Goal: Task Accomplishment & Management: Complete application form

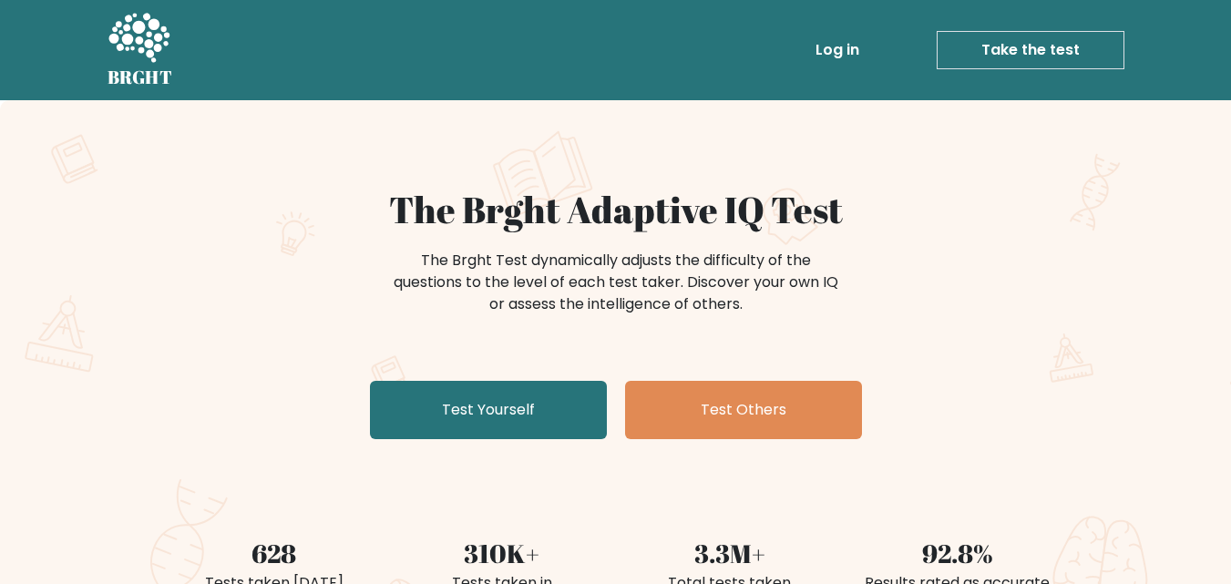
drag, startPoint x: 524, startPoint y: 395, endPoint x: 525, endPoint y: 375, distance: 20.1
click at [524, 396] on link "Test Yourself" at bounding box center [488, 410] width 237 height 58
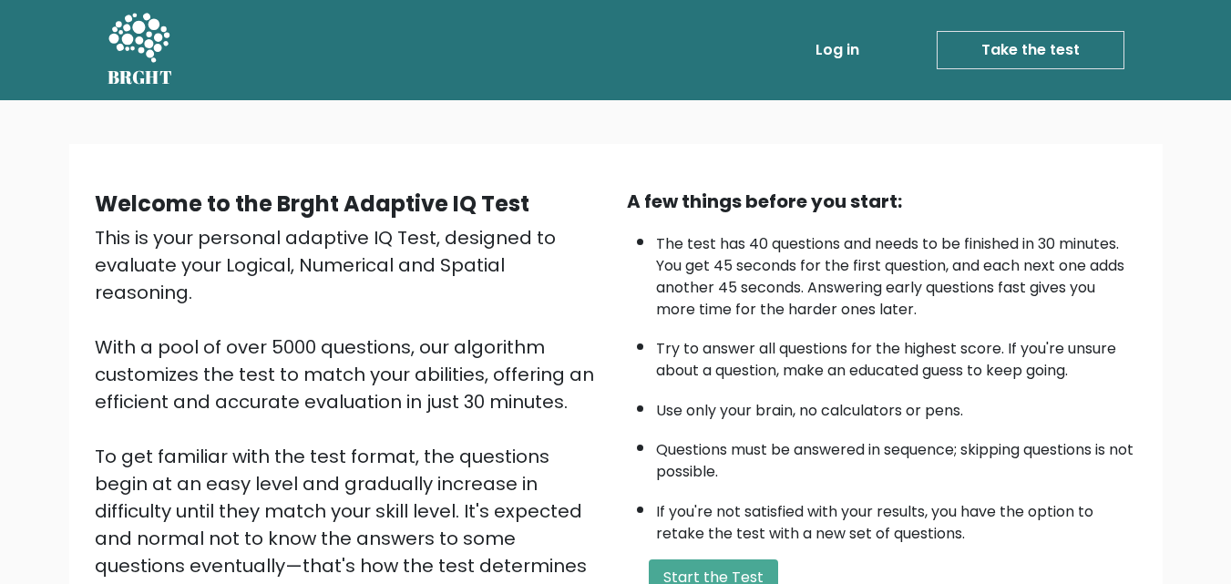
scroll to position [182, 0]
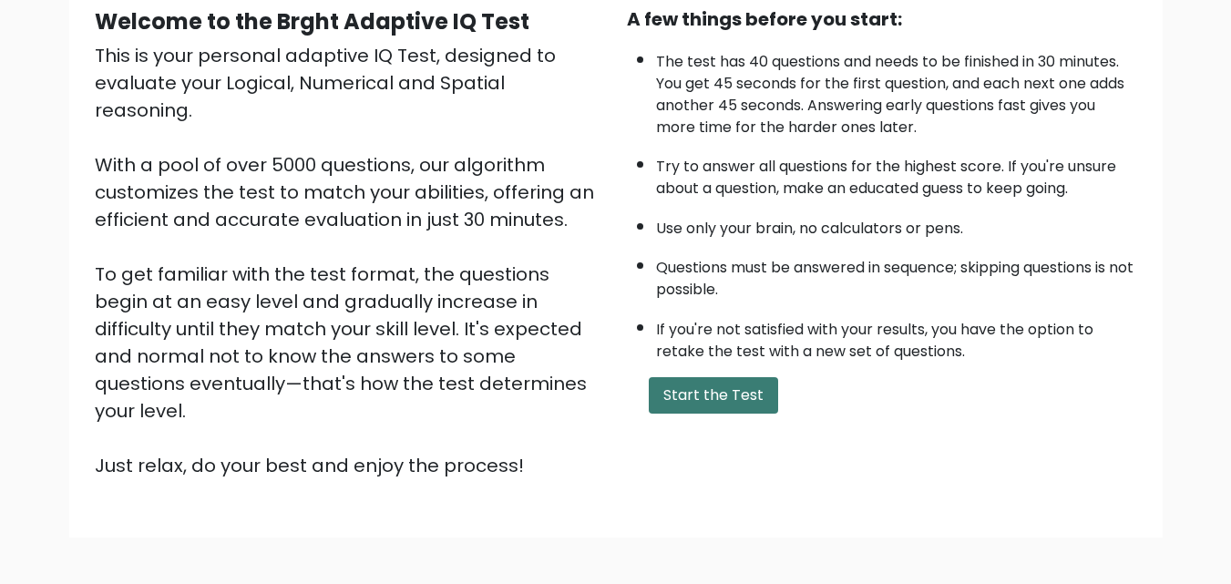
click at [764, 395] on button "Start the Test" at bounding box center [713, 395] width 129 height 36
click at [720, 402] on button "Start the Test" at bounding box center [713, 395] width 129 height 36
click at [655, 367] on div "A few things before you start: The test has 40 questions and needs to be finish…" at bounding box center [882, 242] width 532 height 474
click at [681, 402] on button "Start the Test" at bounding box center [713, 395] width 129 height 36
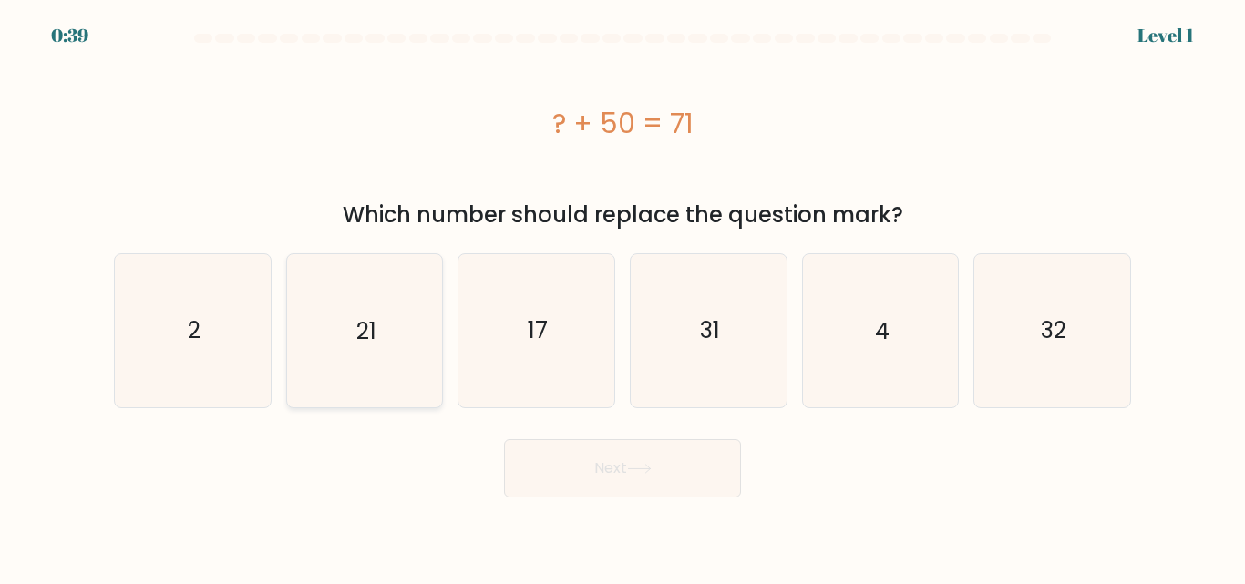
click at [324, 313] on icon "21" at bounding box center [364, 330] width 152 height 152
click at [622, 297] on input "b. 21" at bounding box center [622, 294] width 1 height 5
radio input "true"
click at [616, 487] on button "Next" at bounding box center [622, 468] width 237 height 58
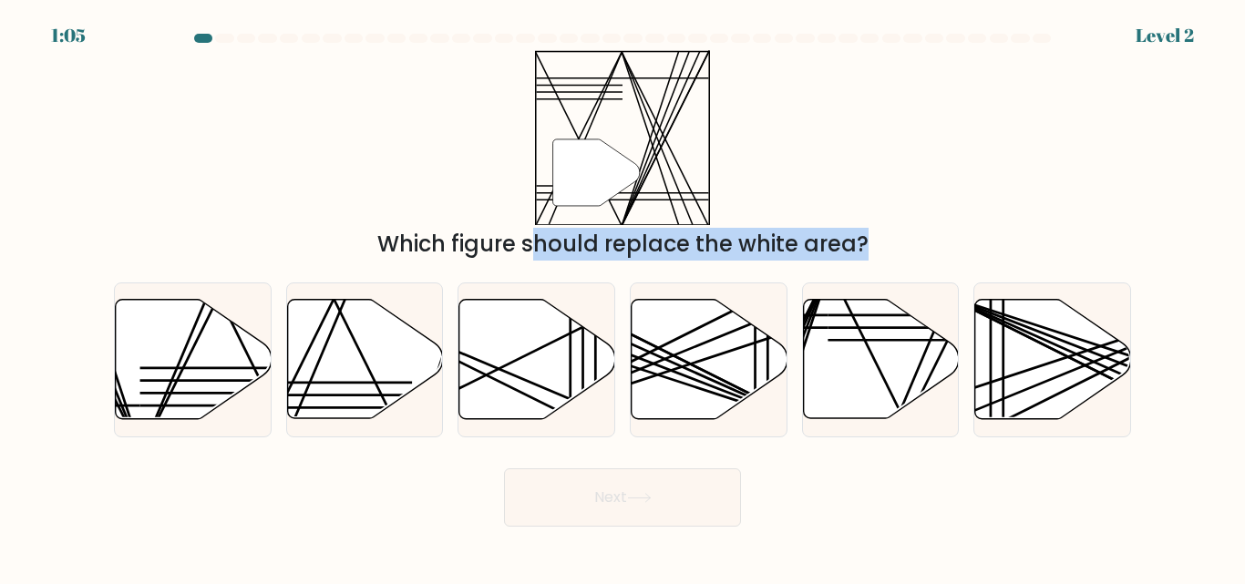
drag, startPoint x: 379, startPoint y: 346, endPoint x: 294, endPoint y: 107, distance: 254.2
click at [322, 172] on form at bounding box center [622, 280] width 1245 height 493
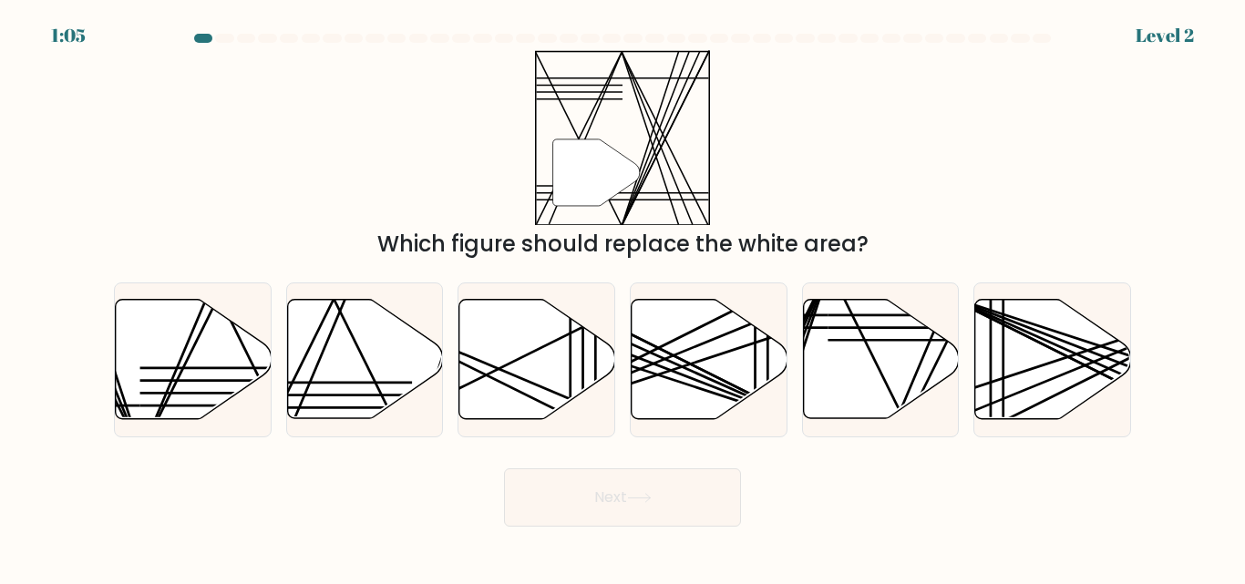
click at [287, 90] on div "" Which figure should replace the white area?" at bounding box center [622, 155] width 1039 height 210
click at [349, 343] on icon at bounding box center [365, 359] width 156 height 119
click at [622, 297] on input "b." at bounding box center [622, 294] width 1 height 5
radio input "true"
click at [558, 479] on button "Next" at bounding box center [622, 497] width 237 height 58
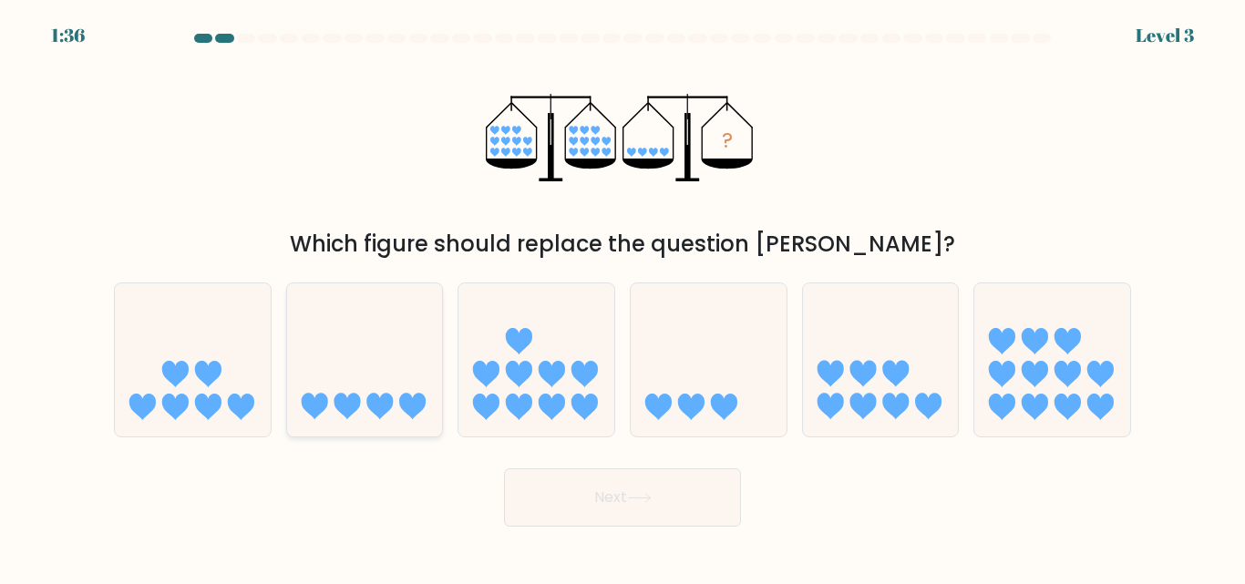
click at [395, 366] on icon at bounding box center [365, 359] width 156 height 128
click at [622, 297] on input "b." at bounding box center [622, 294] width 1 height 5
radio input "true"
click at [672, 500] on button "Next" at bounding box center [622, 497] width 237 height 58
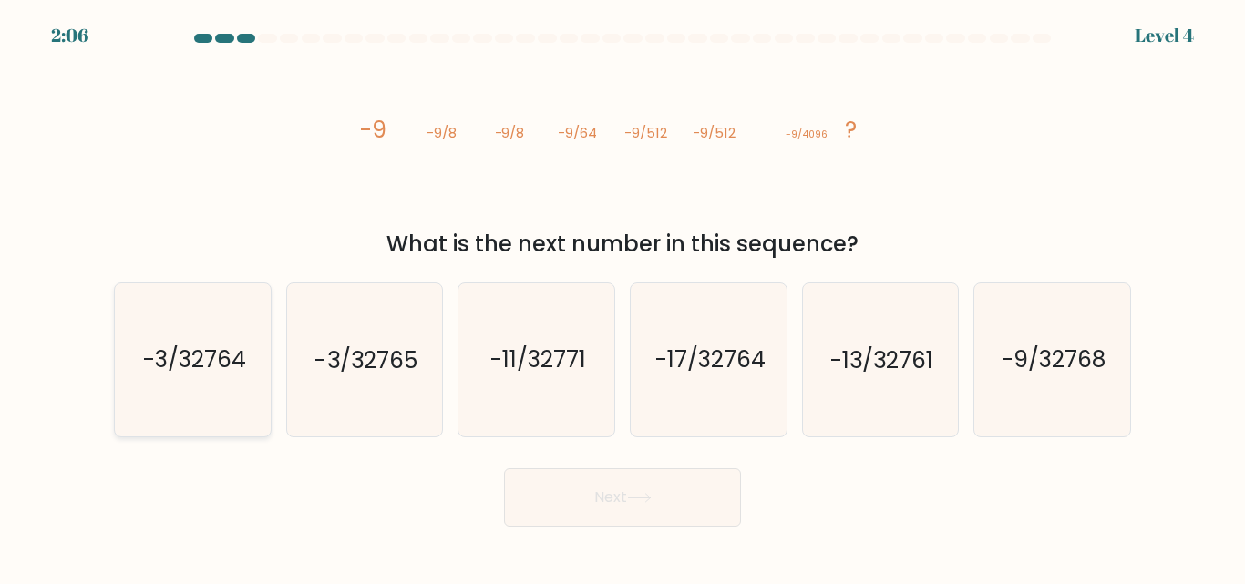
click at [249, 368] on icon "-3/32764" at bounding box center [193, 359] width 152 height 152
click at [622, 297] on input "a. -3/32764" at bounding box center [622, 294] width 1 height 5
radio input "true"
click at [684, 508] on button "Next" at bounding box center [622, 497] width 237 height 58
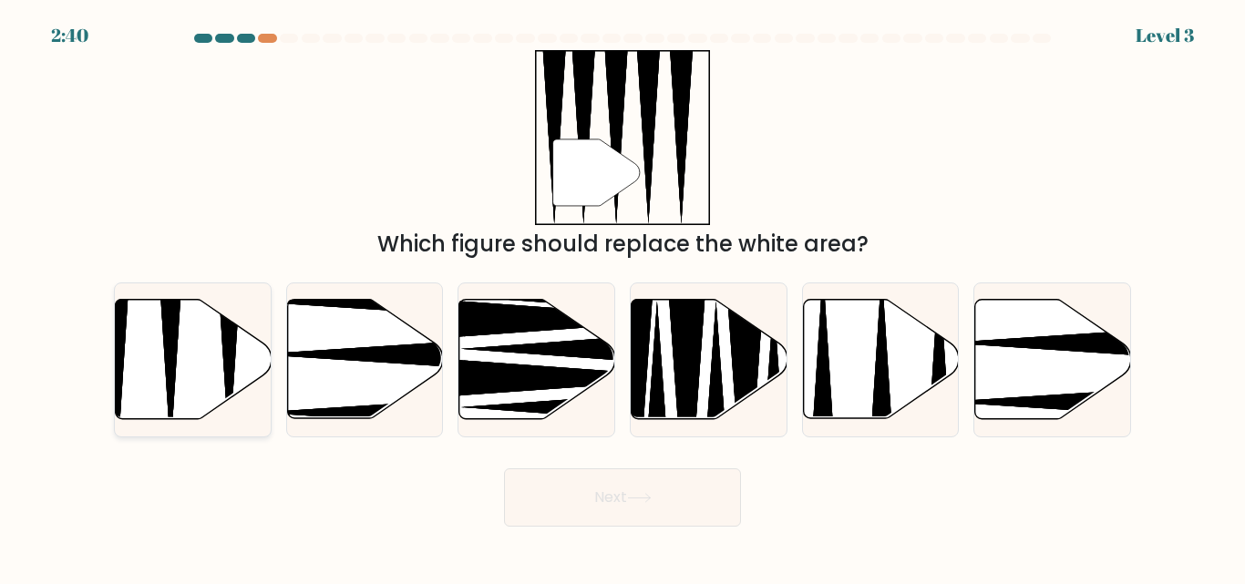
click at [229, 359] on icon at bounding box center [229, 296] width 40 height 309
click at [622, 297] on input "a." at bounding box center [622, 294] width 1 height 5
radio input "true"
click at [690, 482] on button "Next" at bounding box center [622, 497] width 237 height 58
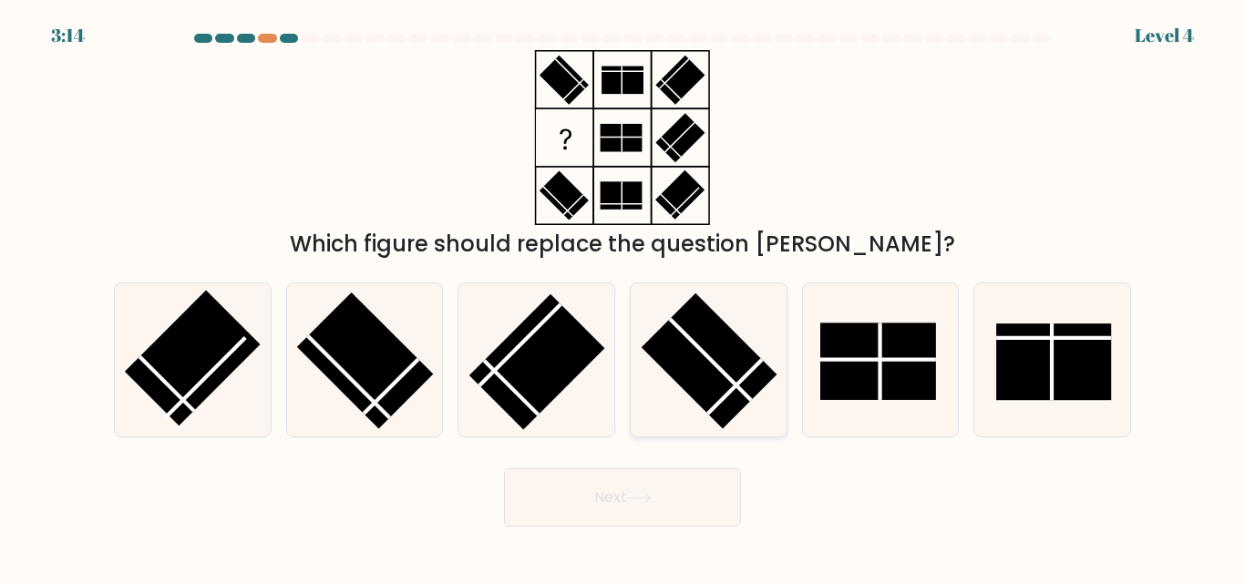
click at [718, 389] on rect at bounding box center [709, 361] width 136 height 136
click at [623, 297] on input "d." at bounding box center [622, 294] width 1 height 5
radio input "true"
click at [656, 510] on button "Next" at bounding box center [622, 497] width 237 height 58
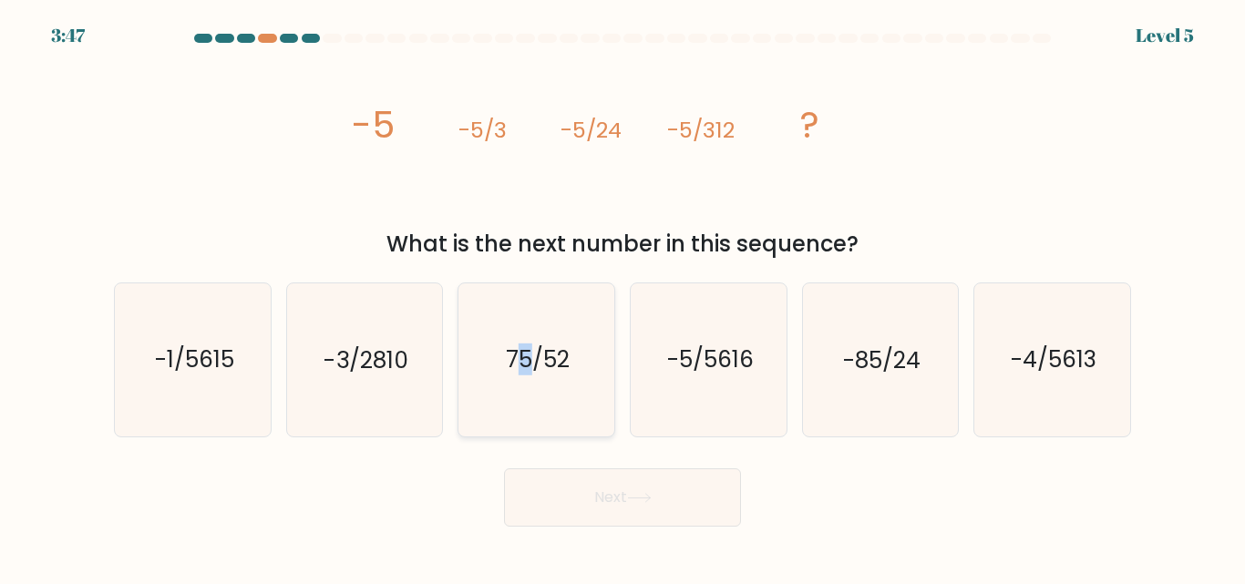
drag, startPoint x: 531, startPoint y: 356, endPoint x: 536, endPoint y: 345, distance: 11.8
click at [532, 356] on text "75/52" at bounding box center [538, 360] width 64 height 32
click at [905, 379] on icon "-85/24" at bounding box center [880, 359] width 152 height 152
click at [623, 297] on input "e. -85/24" at bounding box center [622, 294] width 1 height 5
radio input "true"
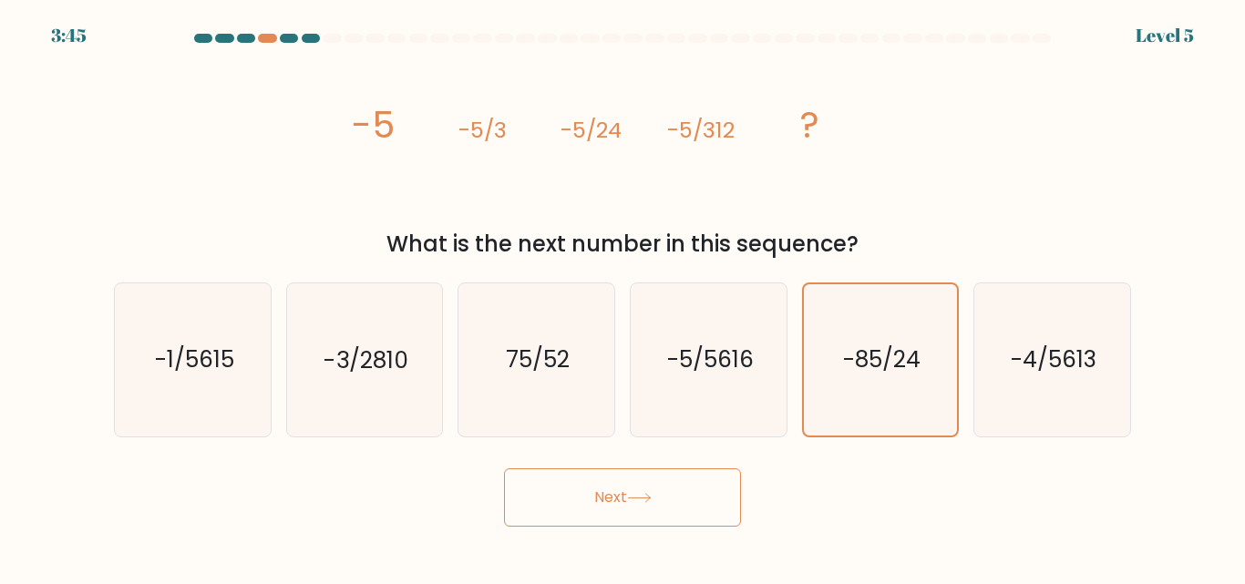
click at [691, 518] on button "Next" at bounding box center [622, 497] width 237 height 58
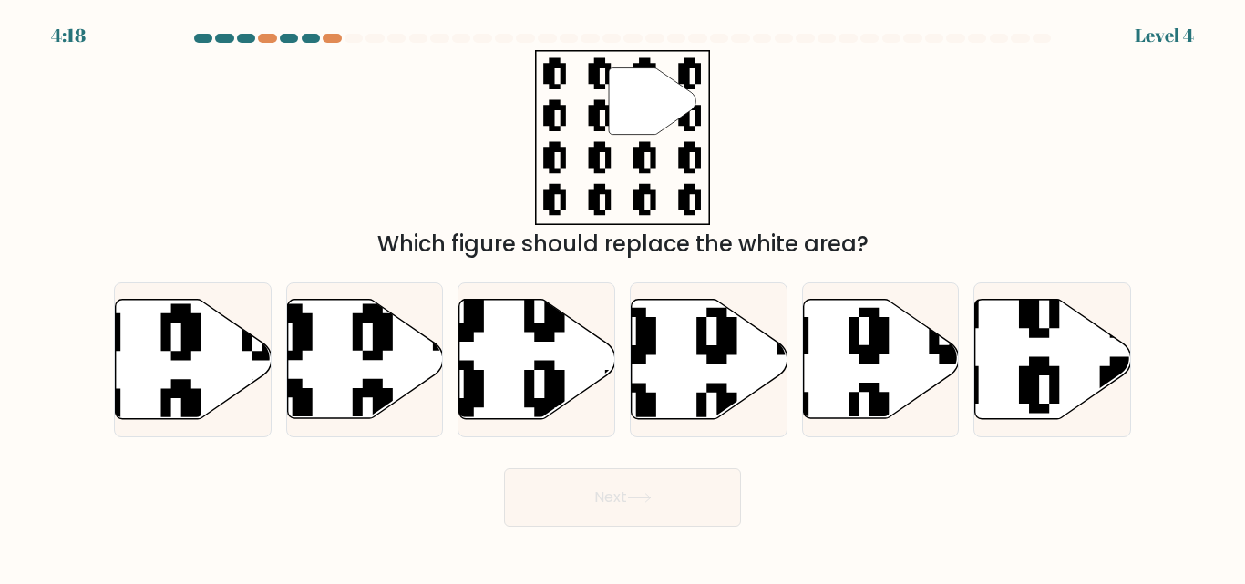
click at [558, 510] on button "Next" at bounding box center [622, 497] width 237 height 58
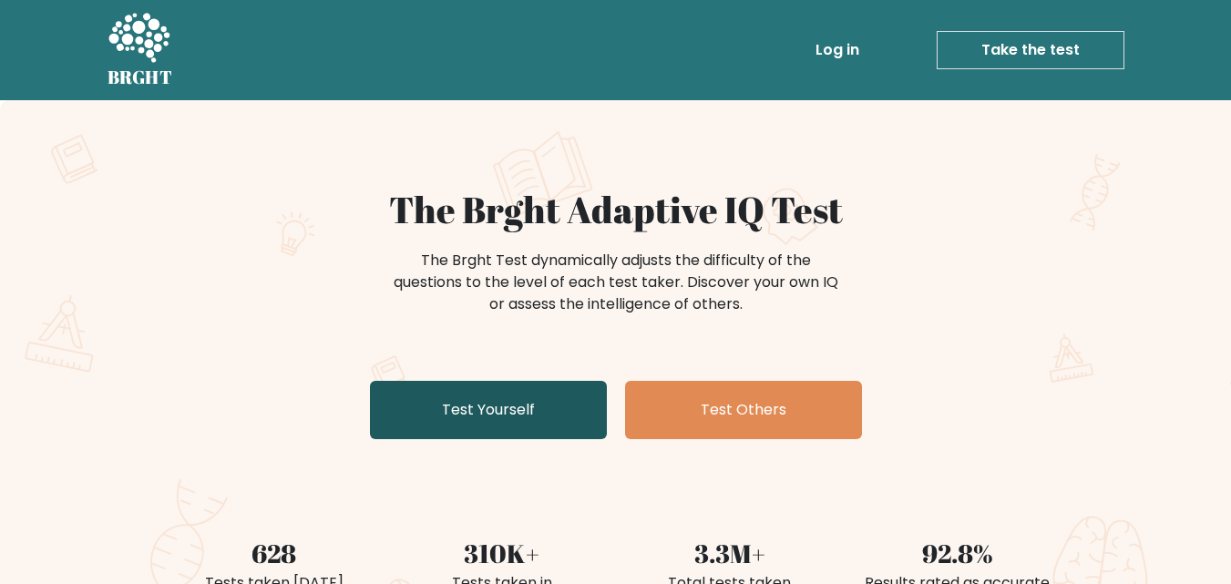
click at [596, 405] on link "Test Yourself" at bounding box center [488, 410] width 237 height 58
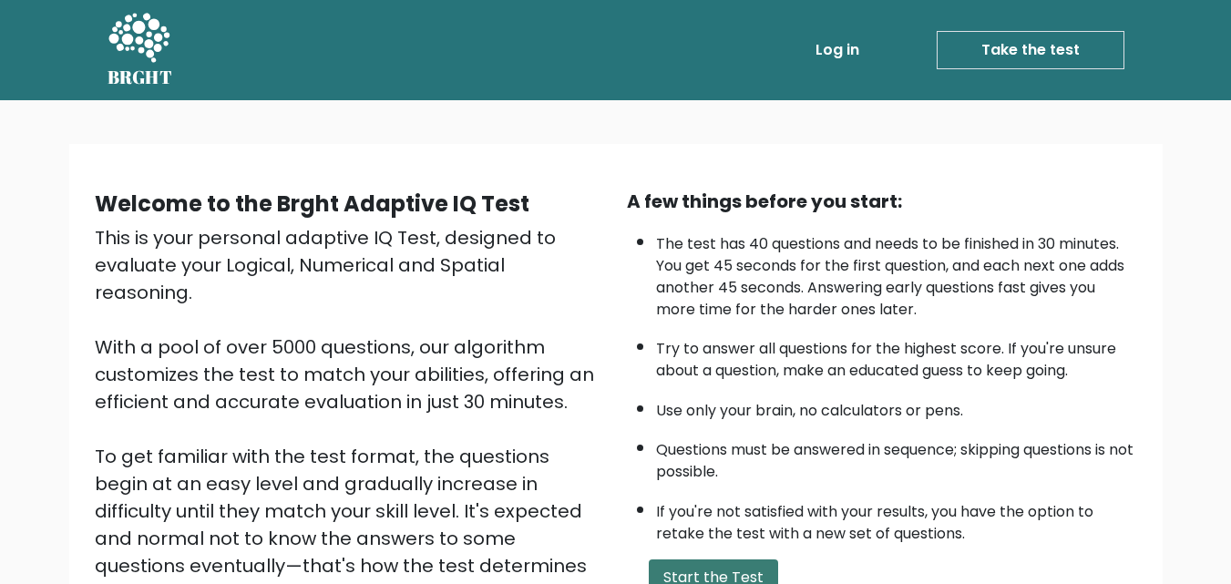
click at [686, 559] on button "Start the Test" at bounding box center [713, 577] width 129 height 36
